Goal: Find specific page/section: Find specific page/section

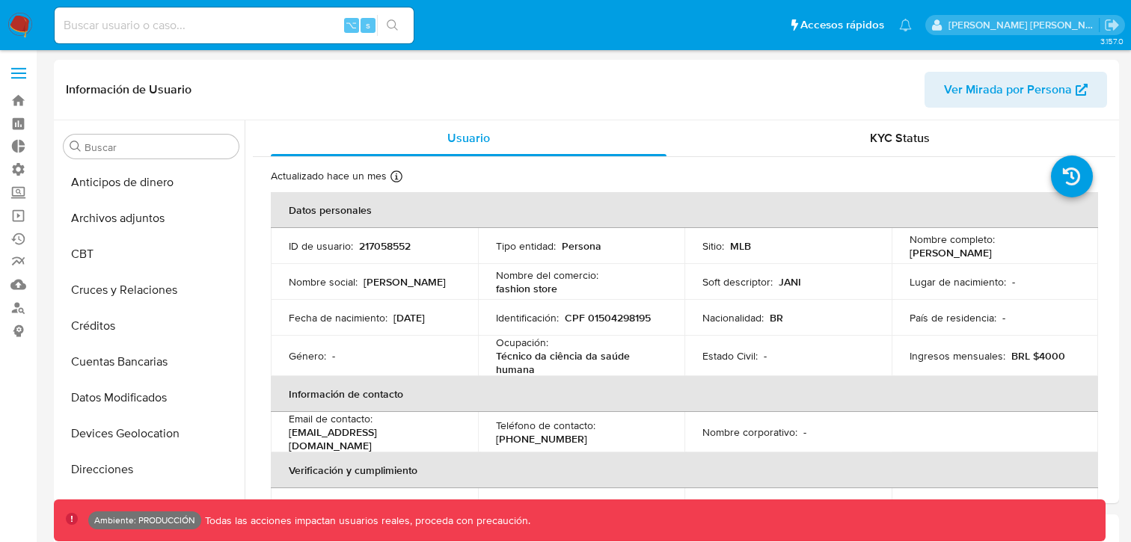
select select "10"
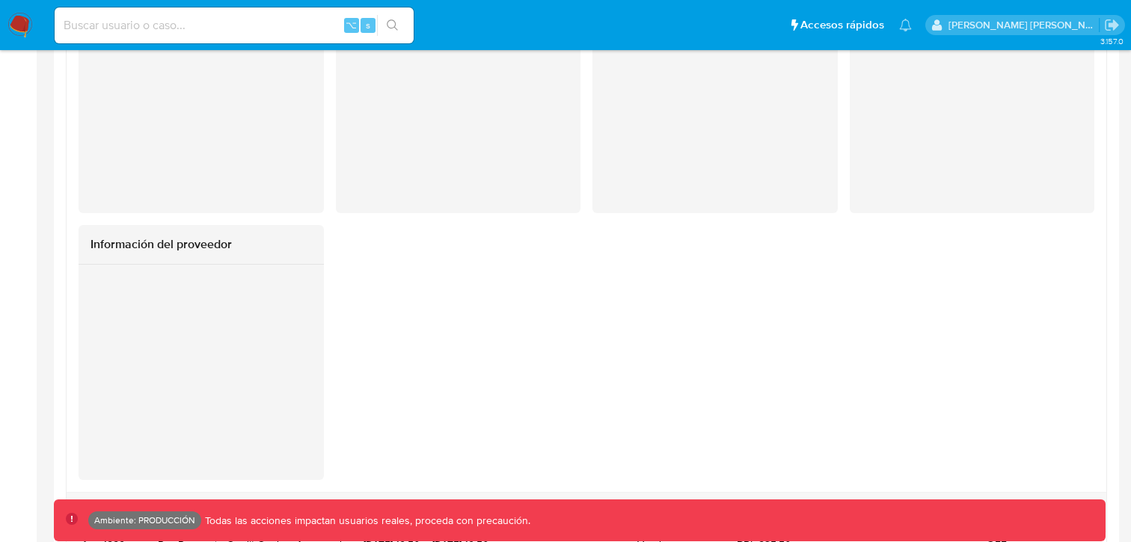
scroll to position [668, 0]
click at [233, 20] on input at bounding box center [234, 25] width 359 height 19
paste input "236628730"
type input "236628730"
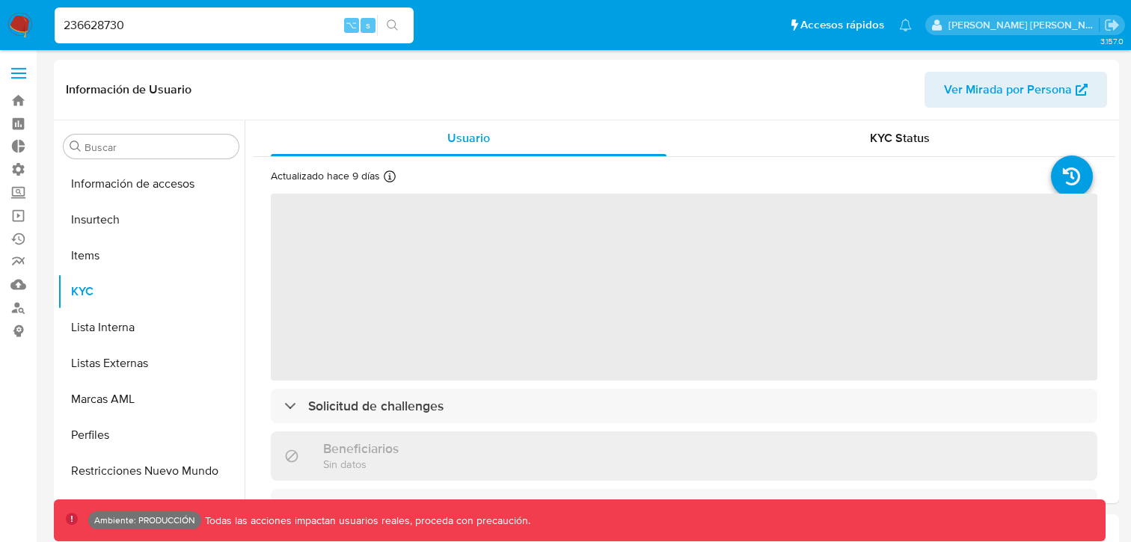
scroll to position [668, 0]
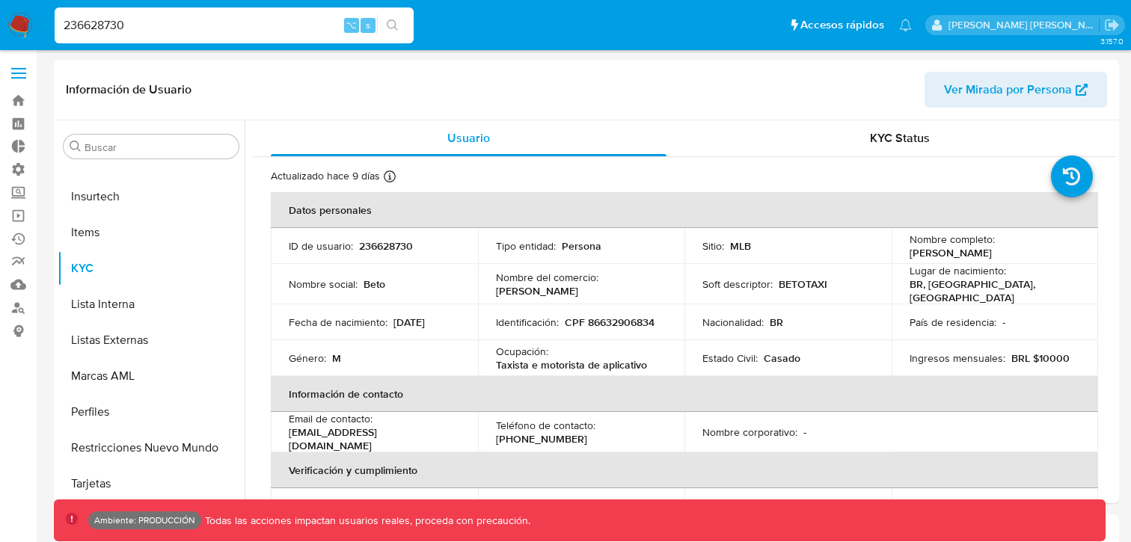
select select "10"
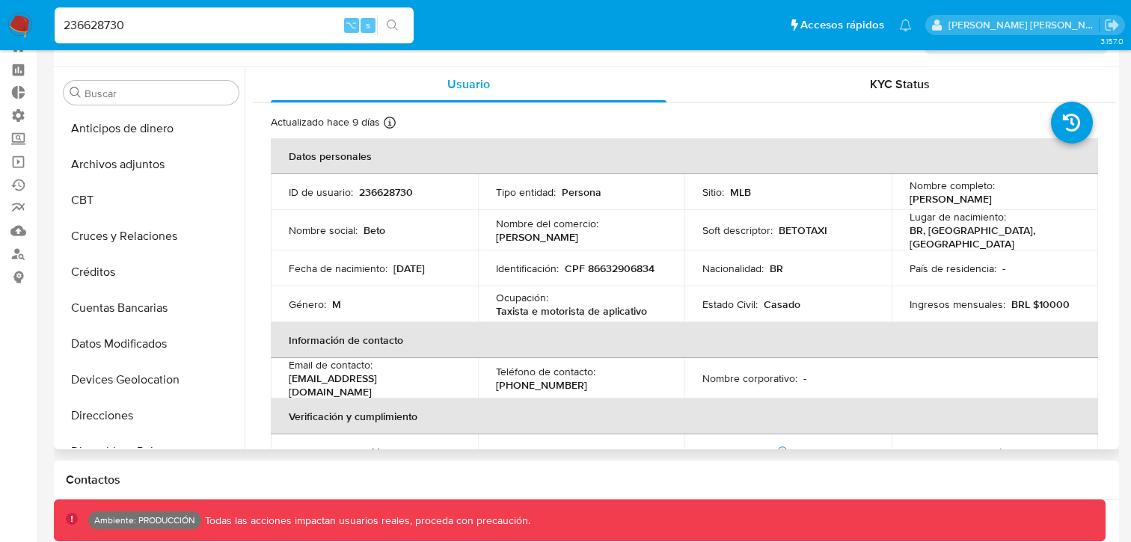
scroll to position [43, 0]
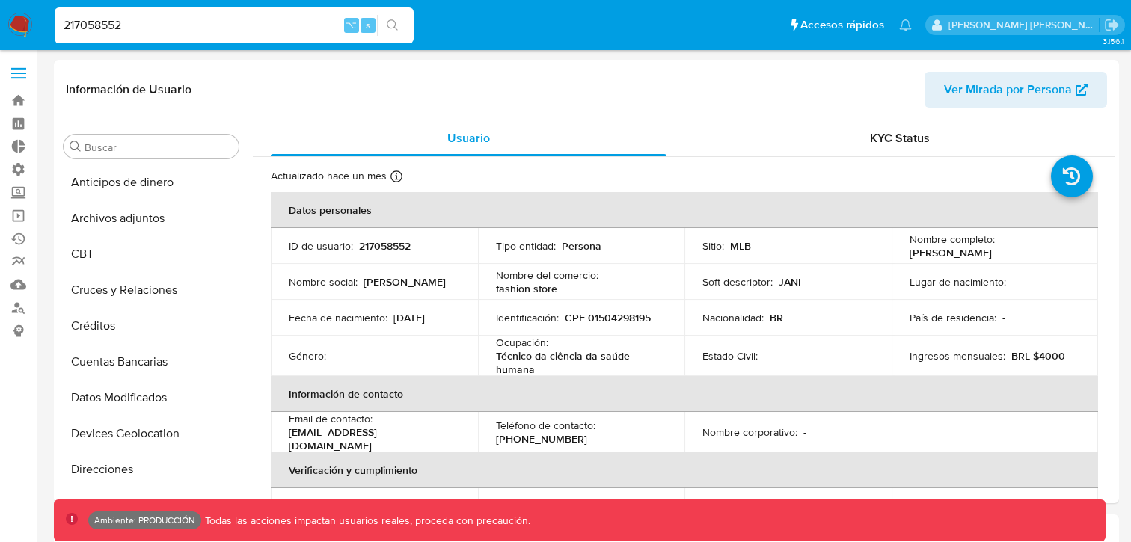
select select "10"
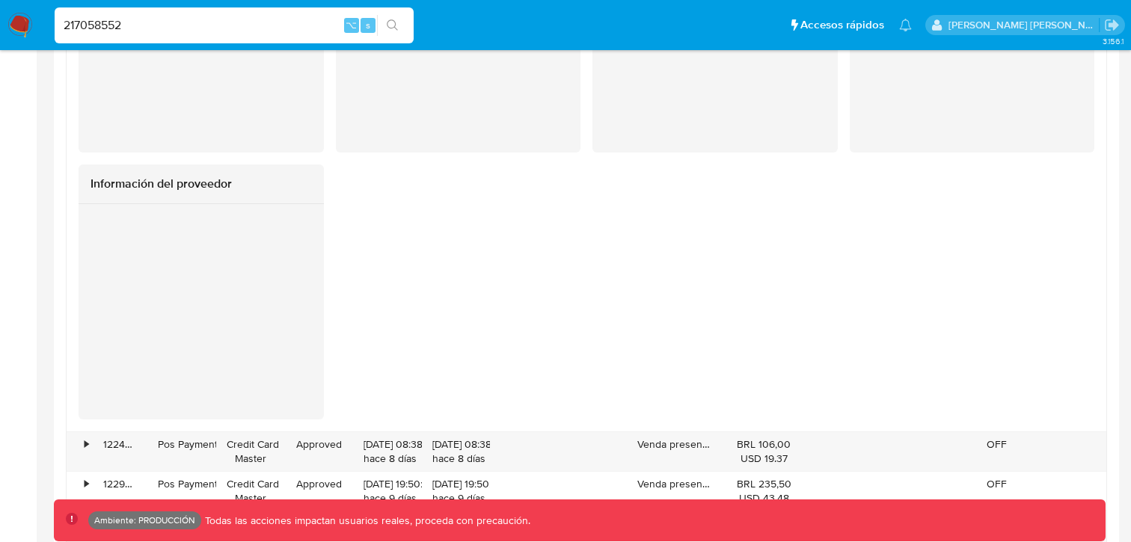
scroll to position [668, 0]
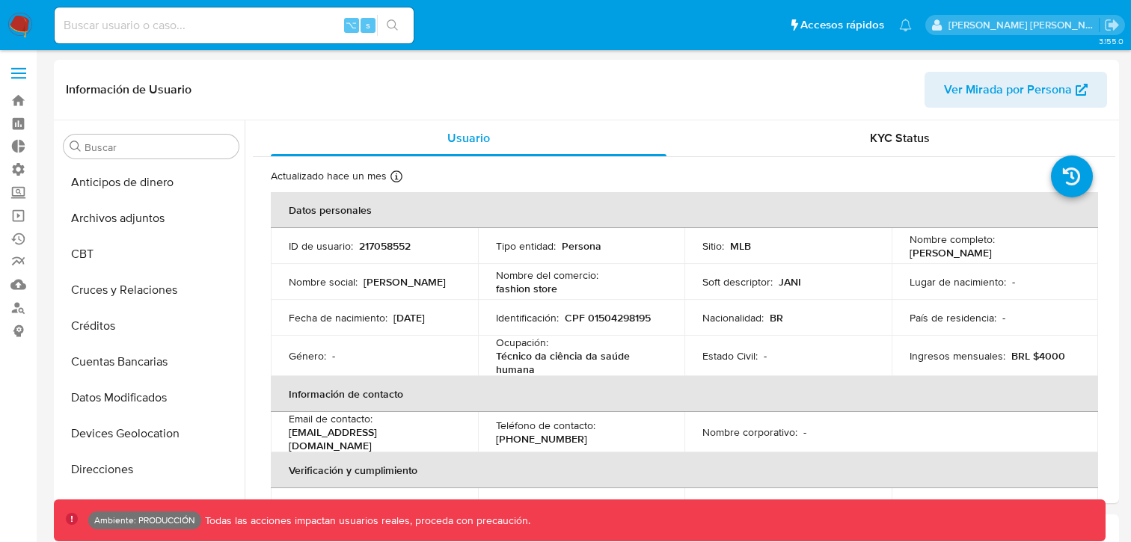
select select "10"
